Goal: Information Seeking & Learning: Check status

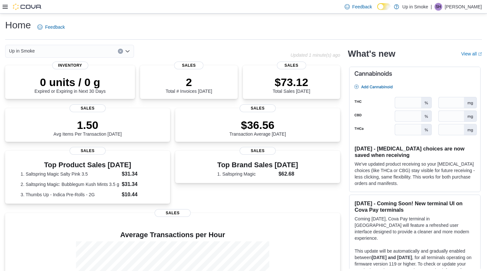
click at [7, 4] on icon at bounding box center [5, 6] width 5 height 5
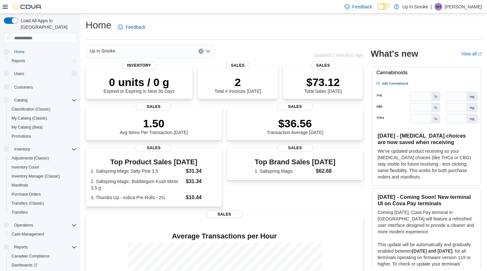
click at [7, 4] on icon at bounding box center [5, 6] width 5 height 5
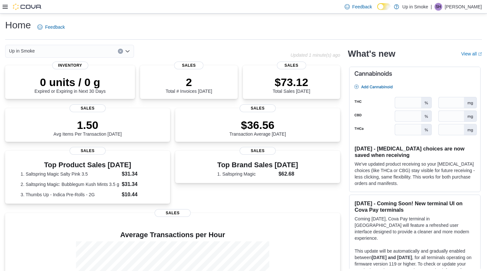
click at [5, 7] on icon at bounding box center [5, 6] width 5 height 5
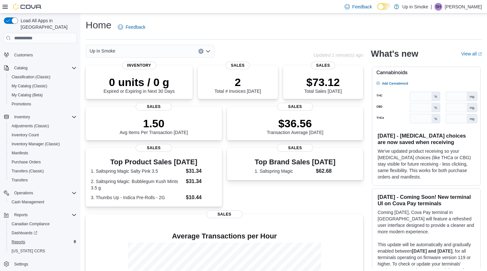
scroll to position [32, 0]
click at [19, 239] on span "Reports" at bounding box center [19, 241] width 14 height 5
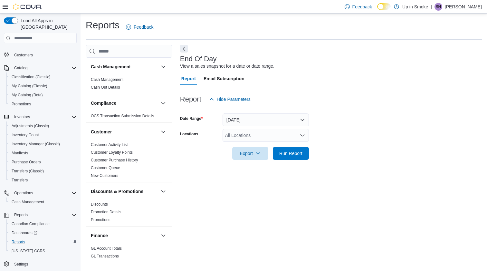
click at [256, 117] on button "[DATE]" at bounding box center [266, 119] width 86 height 13
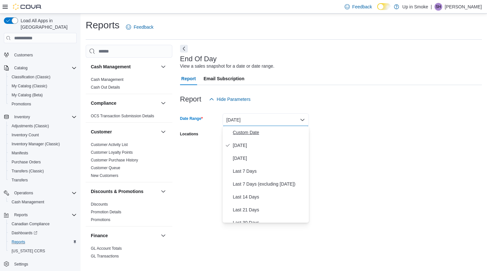
click at [251, 130] on span "Custom Date" at bounding box center [269, 133] width 73 height 8
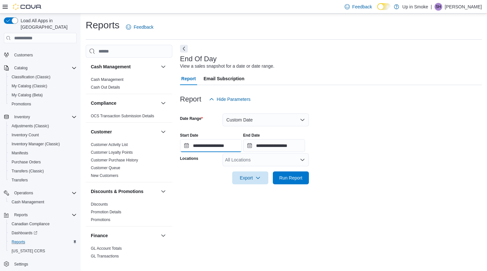
click at [236, 147] on input "**********" at bounding box center [211, 145] width 62 height 13
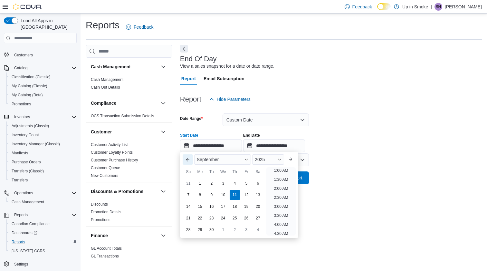
click at [188, 160] on button "Previous Month" at bounding box center [188, 159] width 10 height 10
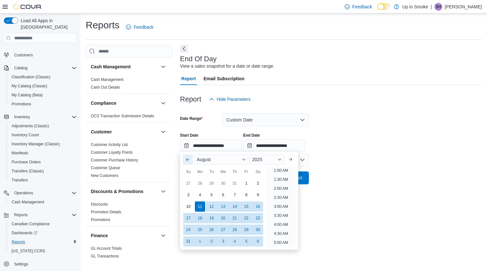
click at [188, 160] on button "Previous Month" at bounding box center [188, 159] width 10 height 10
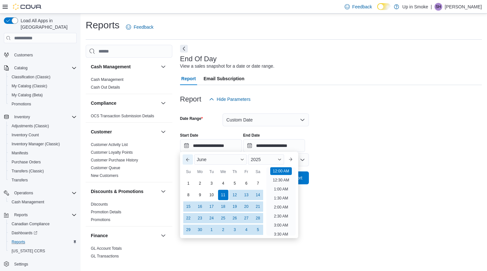
click at [188, 160] on button "Previous Month" at bounding box center [188, 159] width 10 height 10
click at [293, 159] on button "Next month" at bounding box center [290, 159] width 10 height 10
click at [276, 158] on div "2025" at bounding box center [266, 159] width 36 height 10
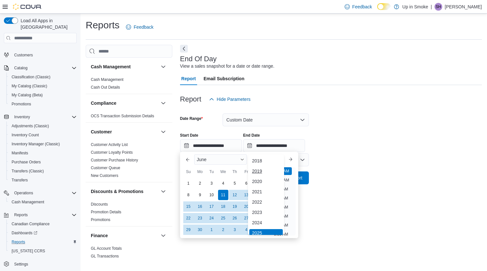
scroll to position [2, 0]
click at [256, 218] on div "2024" at bounding box center [266, 221] width 34 height 8
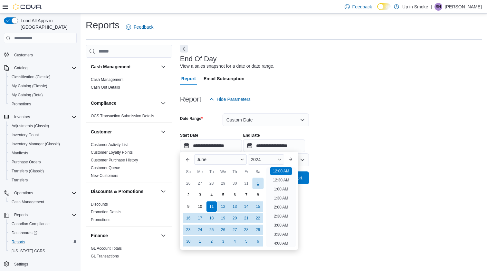
click at [258, 183] on div "1" at bounding box center [257, 183] width 11 height 11
type input "**********"
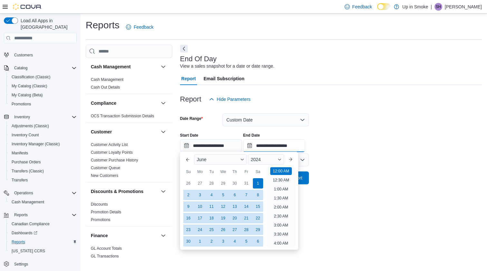
click at [297, 147] on input "**********" at bounding box center [274, 145] width 62 height 13
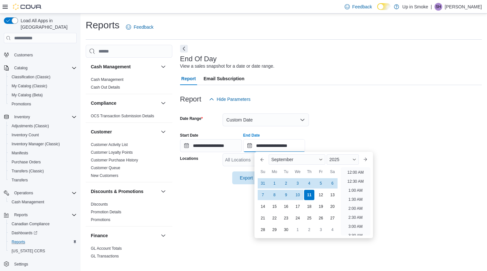
scroll to position [366, 0]
click at [263, 159] on button "Previous Month" at bounding box center [262, 159] width 10 height 10
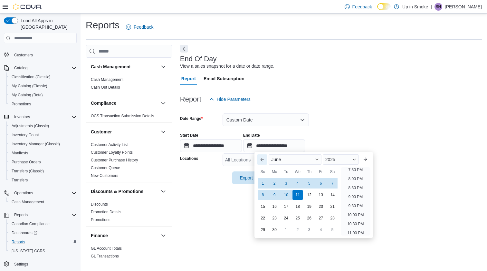
click at [262, 162] on button "Previous Month" at bounding box center [262, 159] width 10 height 10
click at [333, 229] on div "31" at bounding box center [332, 229] width 11 height 11
type input "**********"
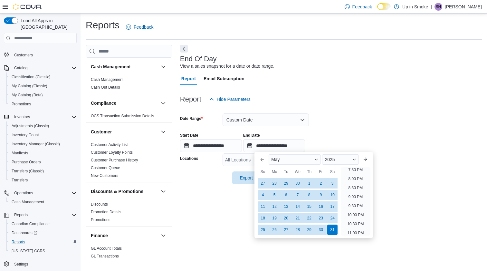
click at [355, 125] on form "**********" at bounding box center [331, 145] width 302 height 79
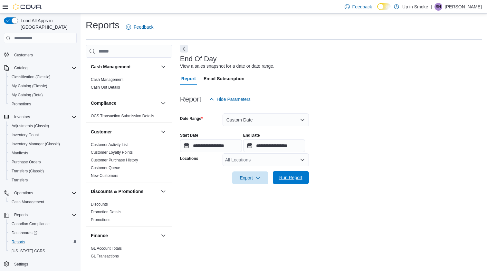
click at [289, 176] on span "Run Report" at bounding box center [290, 177] width 23 height 6
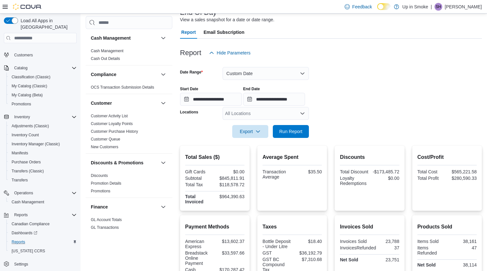
scroll to position [62, 0]
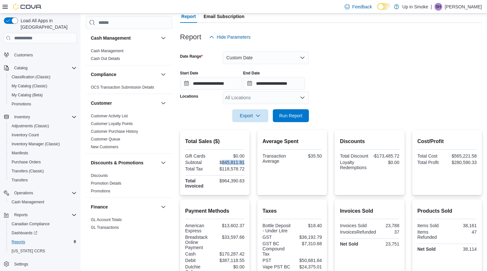
drag, startPoint x: 245, startPoint y: 162, endPoint x: 224, endPoint y: 162, distance: 20.9
click at [223, 162] on div "$845,811.91" at bounding box center [230, 162] width 28 height 5
copy div "845,811.91"
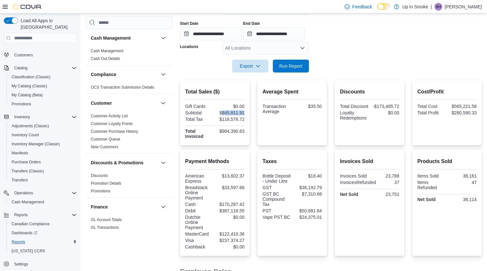
scroll to position [112, 0]
click at [381, 53] on form "**********" at bounding box center [331, 32] width 302 height 79
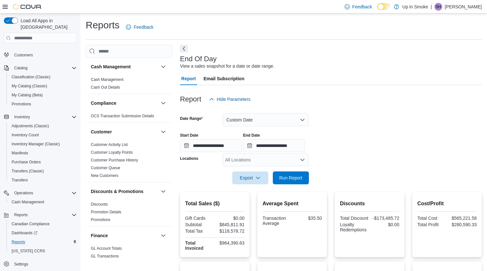
scroll to position [0, 0]
